Goal: Entertainment & Leisure: Browse casually

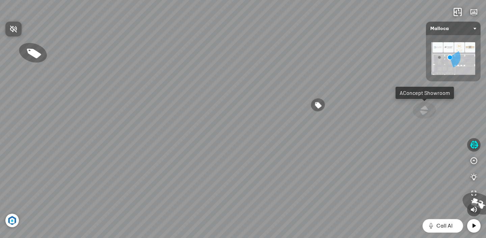
drag, startPoint x: 300, startPoint y: 90, endPoint x: 347, endPoint y: 97, distance: 47.4
click at [347, 97] on div at bounding box center [243, 119] width 486 height 238
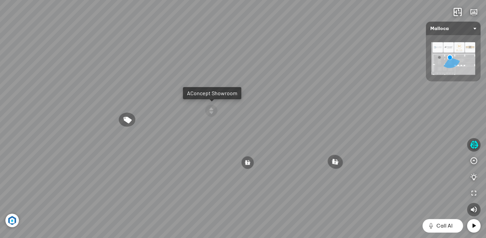
drag, startPoint x: 345, startPoint y: 99, endPoint x: 168, endPoint y: 110, distance: 176.7
click at [168, 110] on div "Đi tiếp AConcept Showroom Chậu rửa chén hai hộc bán thủ công [PERSON_NAME] MS 6…" at bounding box center [243, 119] width 486 height 238
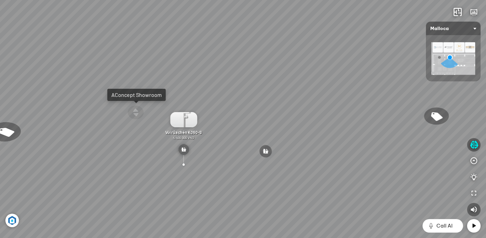
drag, startPoint x: 241, startPoint y: 102, endPoint x: 198, endPoint y: 121, distance: 46.9
click at [175, 101] on div "Đi tiếp AConcept Showroom Chậu rửa chén hai hộc bán thủ công [PERSON_NAME] MS 6…" at bounding box center [243, 119] width 486 height 238
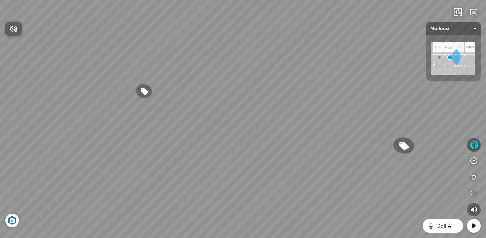
click at [474, 146] on div at bounding box center [243, 119] width 486 height 238
click at [474, 146] on icon "button" at bounding box center [474, 145] width 8 height 8
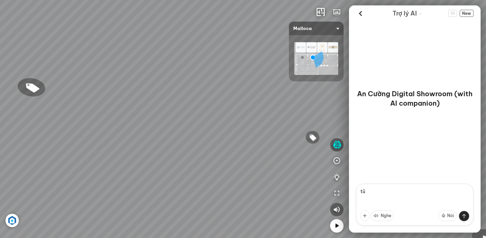
type textarea "t"
type textarea "đảo"
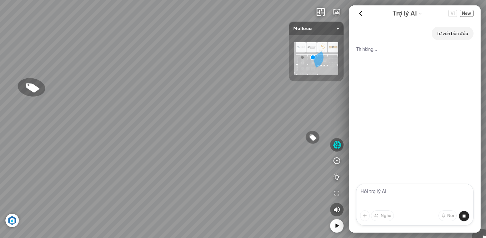
drag, startPoint x: 384, startPoint y: 194, endPoint x: 353, endPoint y: 186, distance: 32.8
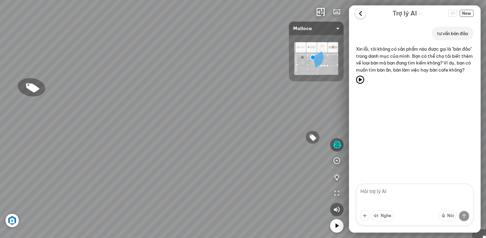
click at [359, 13] on icon at bounding box center [361, 13] width 10 height 10
